Goal: Information Seeking & Learning: Learn about a topic

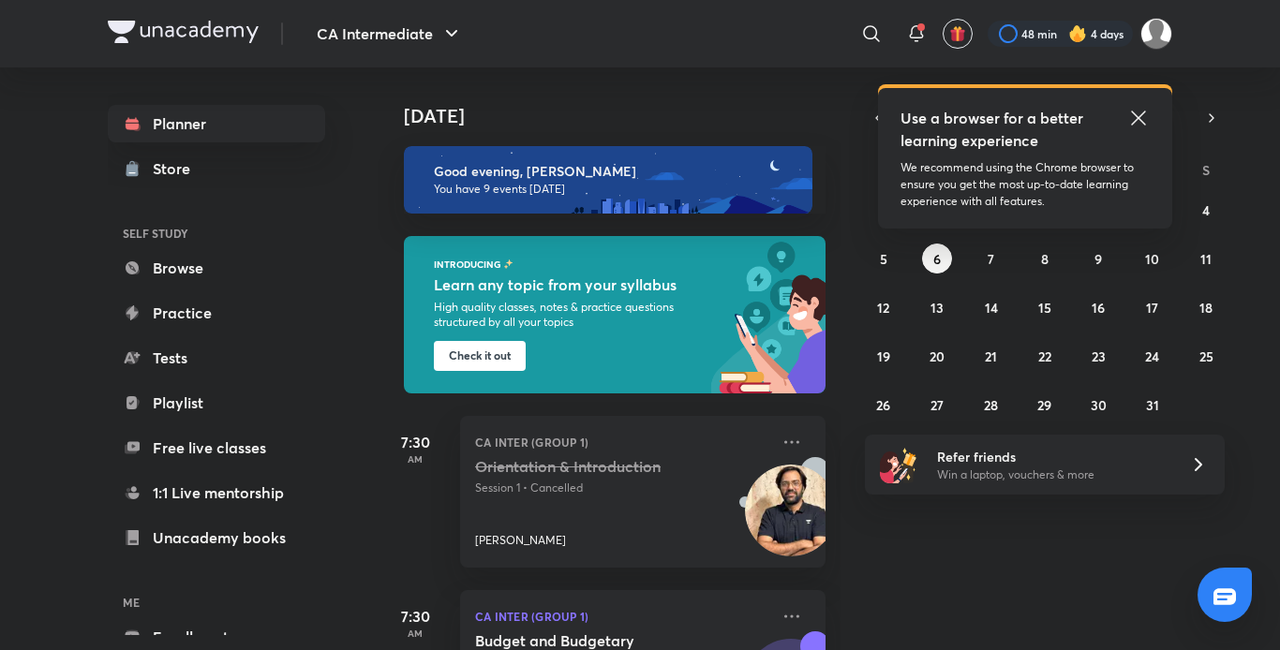
click at [1139, 113] on icon at bounding box center [1138, 118] width 22 height 22
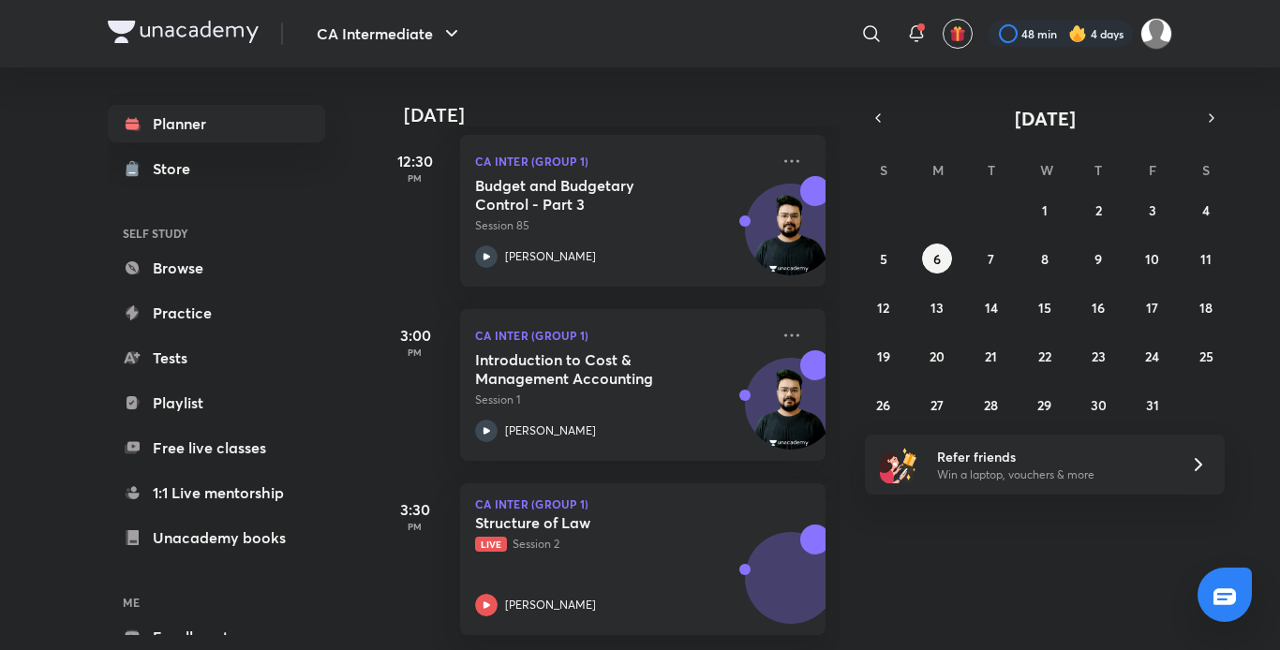
scroll to position [1336, 0]
click at [645, 337] on div "CA Inter (Group 1) Introduction to Cost & Management Accounting Session 1 [PERS…" at bounding box center [642, 385] width 365 height 152
